Goal: Task Accomplishment & Management: Complete application form

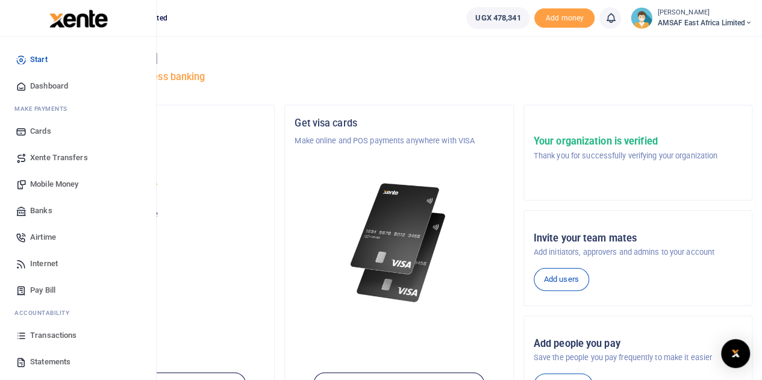
click at [25, 208] on icon at bounding box center [21, 210] width 11 height 11
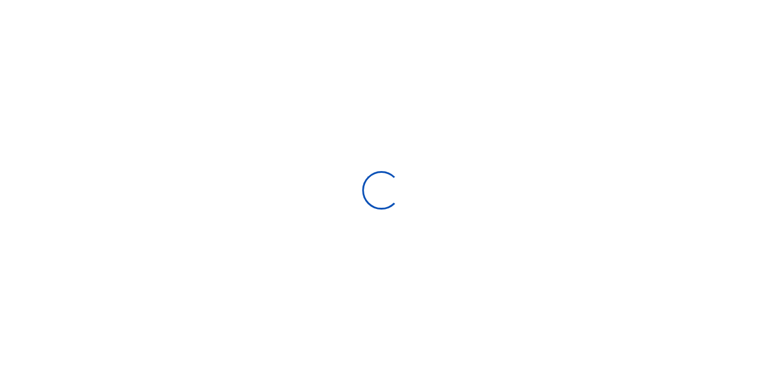
select select
select select "Loading bundles"
select select
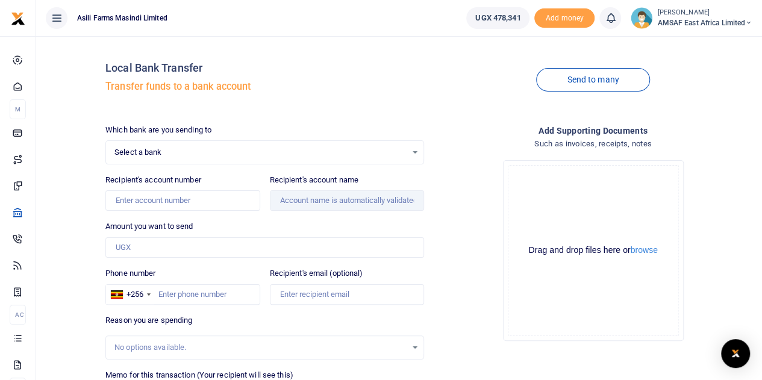
click at [160, 149] on span "Select a bank" at bounding box center [260, 152] width 292 height 12
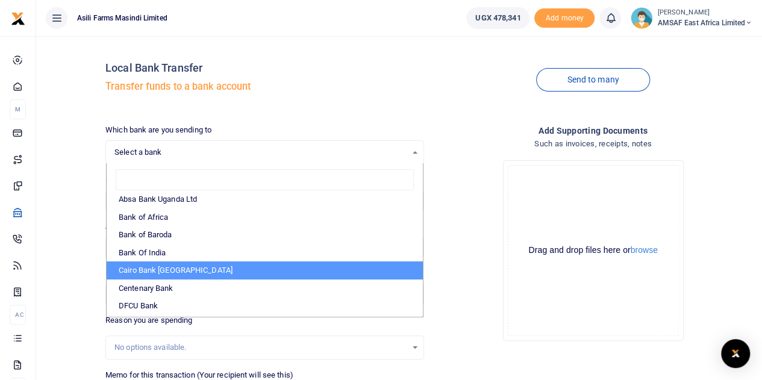
scroll to position [60, 0]
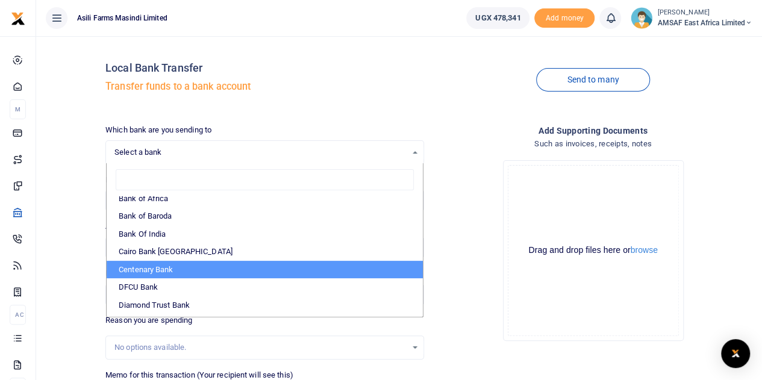
click at [180, 263] on li "Centenary Bank" at bounding box center [265, 270] width 316 height 18
select select "CENT"
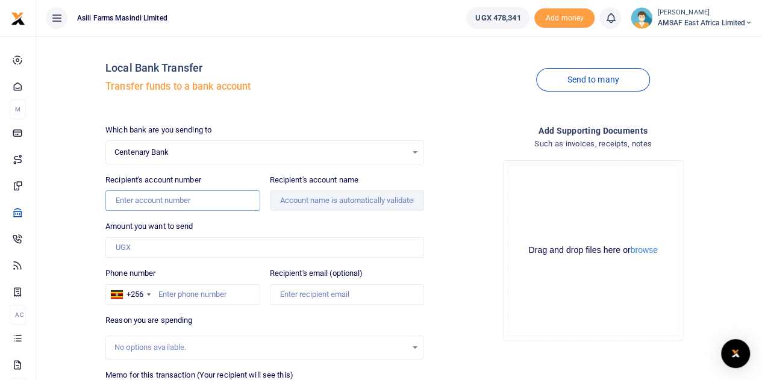
click at [181, 198] on input "Recipient's account number" at bounding box center [182, 200] width 154 height 20
click at [181, 244] on input "Amount you want to send" at bounding box center [264, 247] width 319 height 20
click at [128, 201] on input "320633451" at bounding box center [182, 200] width 154 height 20
type input "3202633451"
click at [176, 248] on input "Amount you want to send" at bounding box center [264, 247] width 319 height 20
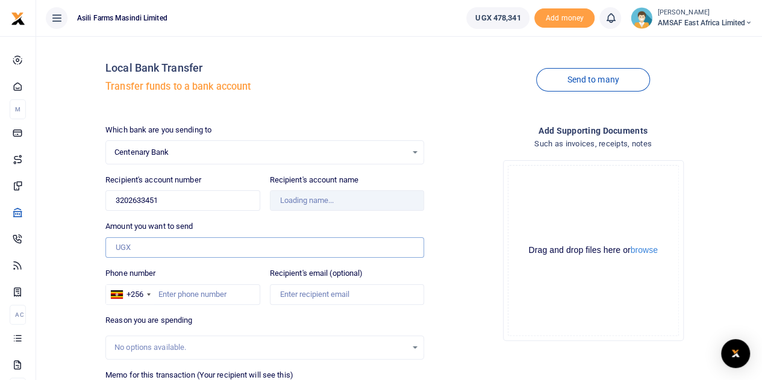
type input "600,000"
click at [188, 201] on input "3202633451" at bounding box center [182, 200] width 154 height 20
type input "3202633451"
click at [181, 242] on input "600,000" at bounding box center [264, 247] width 319 height 20
type input "Sam Okino"
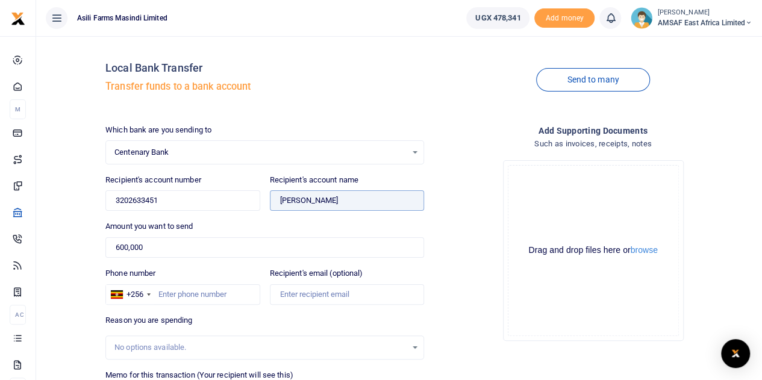
drag, startPoint x: 320, startPoint y: 199, endPoint x: 279, endPoint y: 199, distance: 41.6
click at [279, 199] on input "Found" at bounding box center [347, 200] width 154 height 20
click at [147, 197] on input "3202633451" at bounding box center [182, 200] width 154 height 20
